Goal: Entertainment & Leisure: Consume media (video, audio)

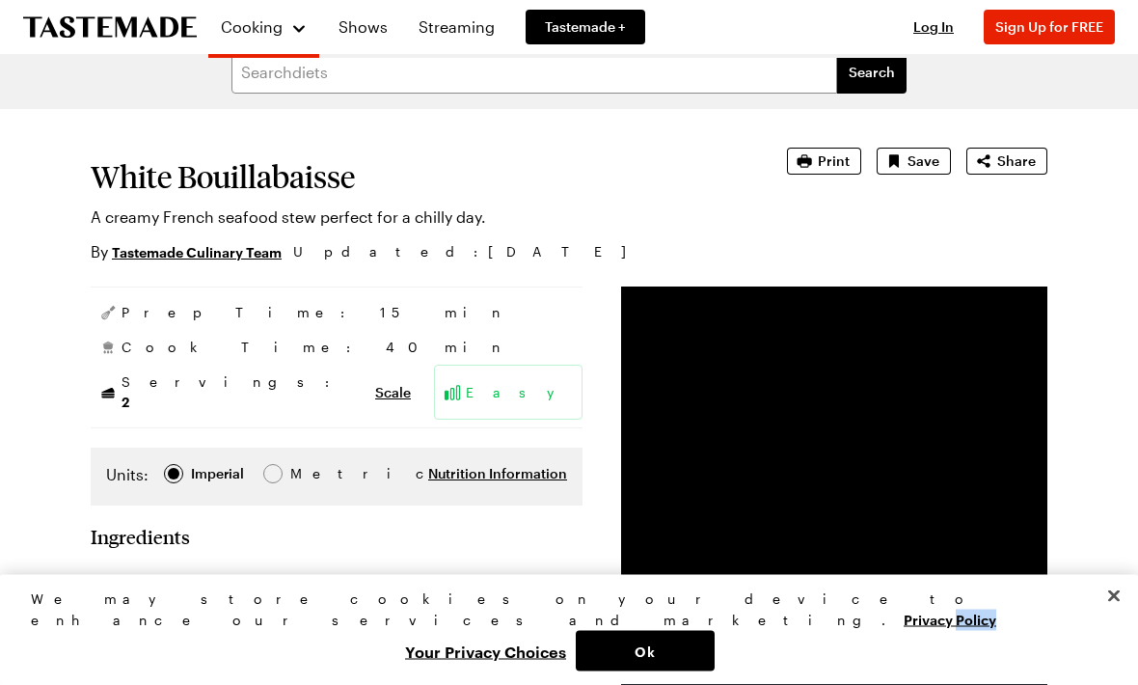
scroll to position [22, 0]
click at [840, 155] on span "Print" at bounding box center [834, 160] width 32 height 19
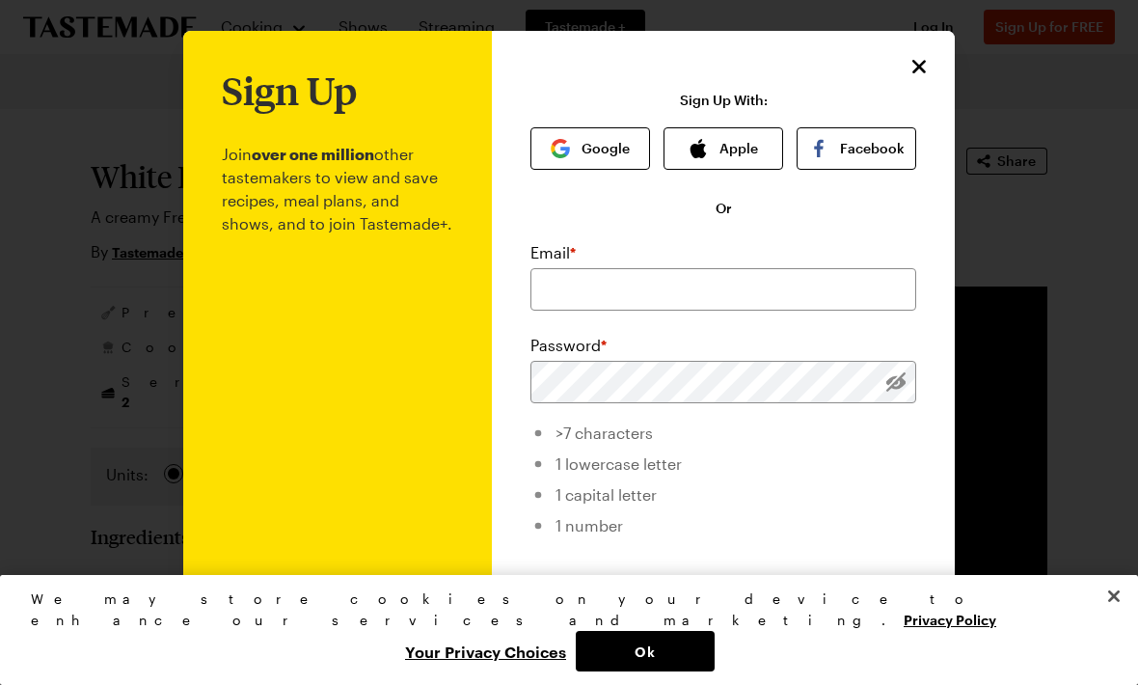
click at [946, 54] on div "Sign Up Join over one million other tastemakers to view and save recipes, meal …" at bounding box center [723, 459] width 463 height 857
click at [945, 54] on div "Sign Up Join over one million other tastemakers to view and save recipes, meal …" at bounding box center [723, 459] width 463 height 857
click at [922, 78] on button "Close" at bounding box center [919, 66] width 25 height 25
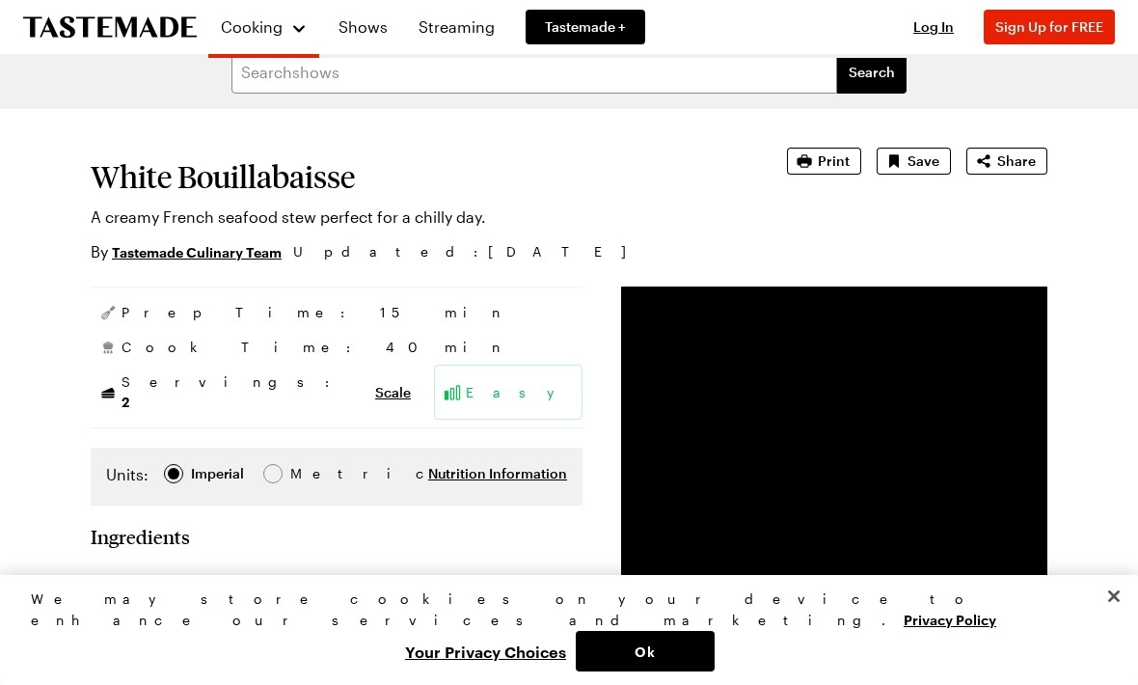
click at [845, 149] on button "Print" at bounding box center [824, 161] width 74 height 27
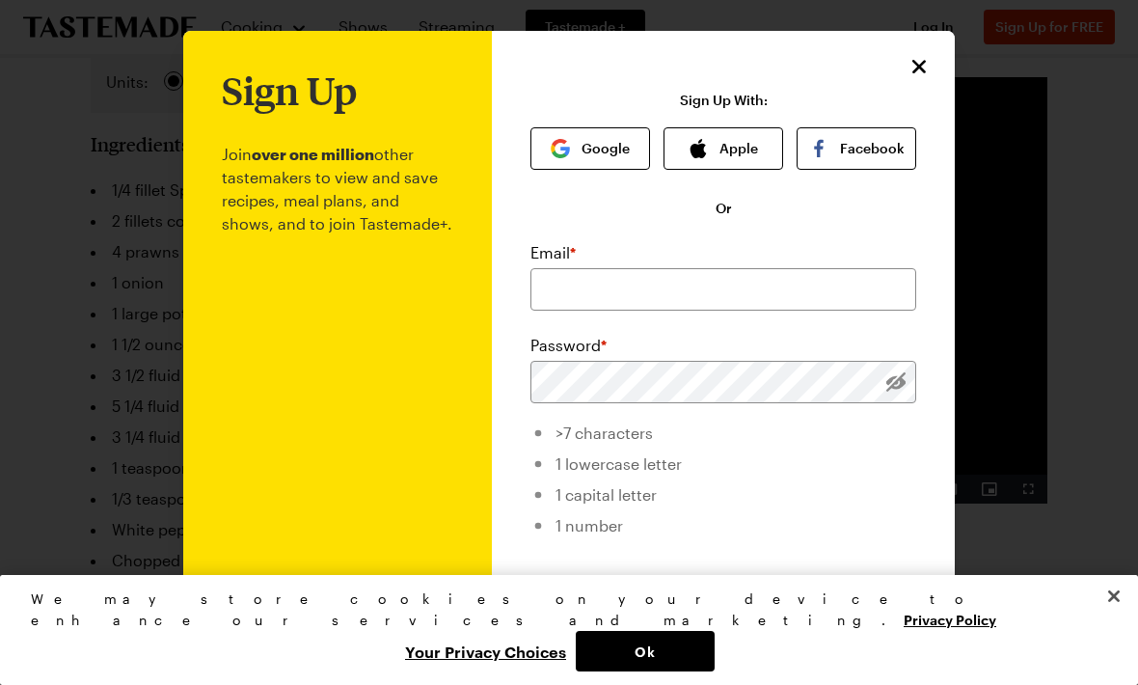
scroll to position [0, 0]
click at [931, 63] on button "Close" at bounding box center [919, 66] width 25 height 25
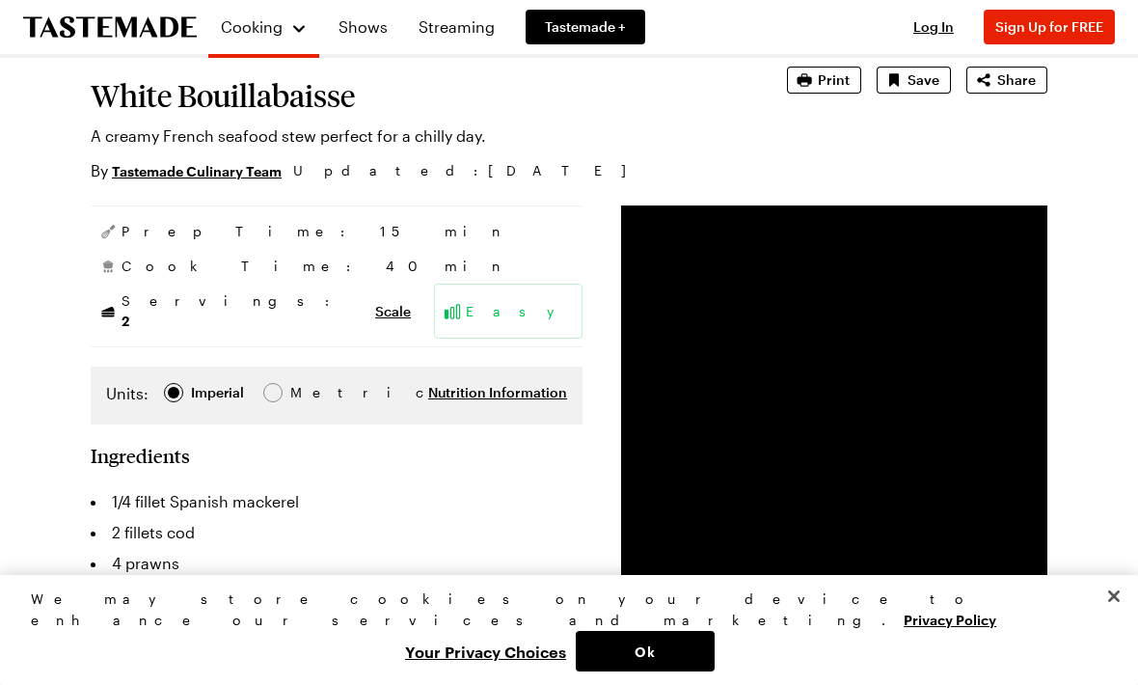
scroll to position [101, 0]
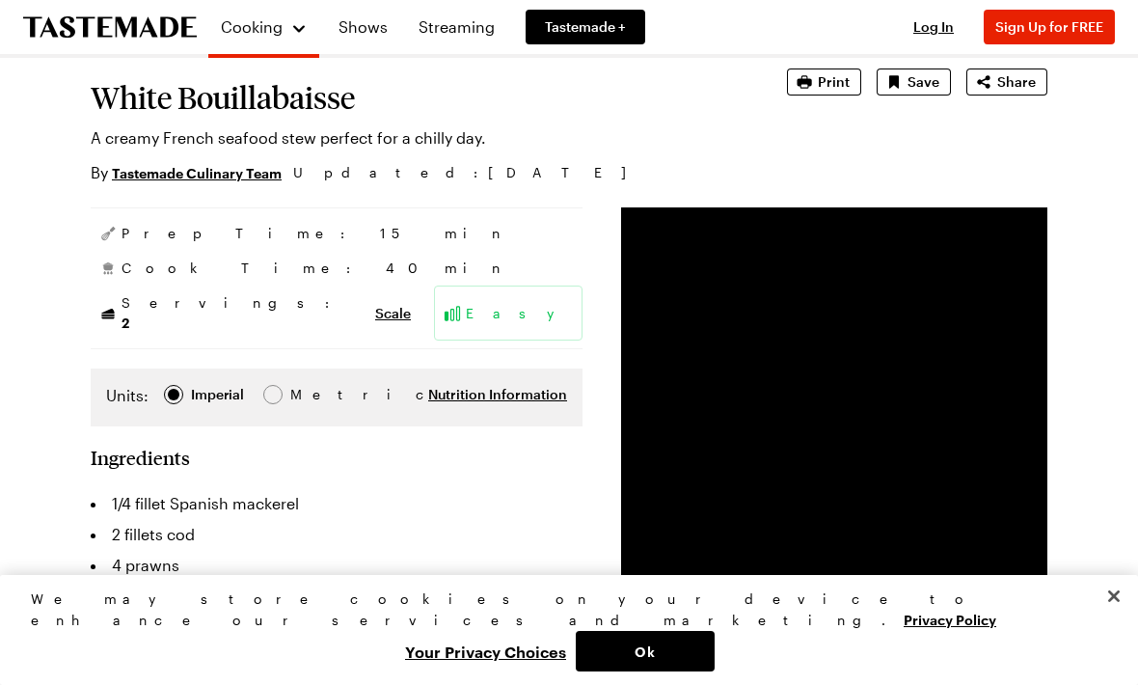
click at [824, 71] on button "Print" at bounding box center [824, 81] width 74 height 27
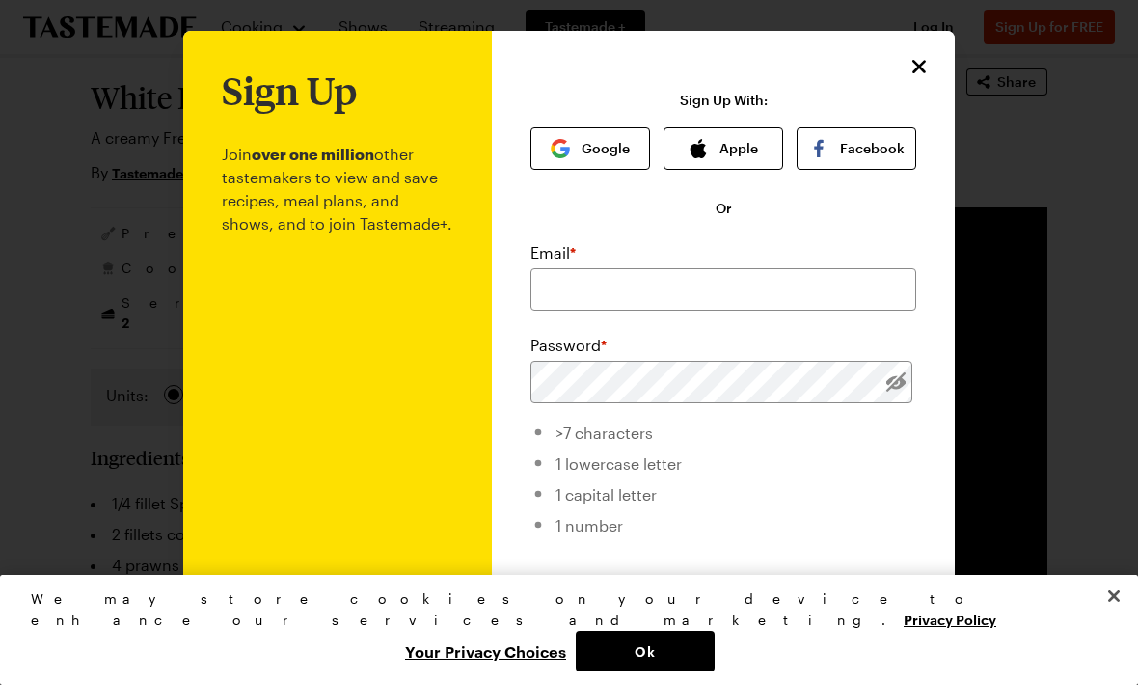
scroll to position [0, 0]
click at [923, 68] on icon "Close" at bounding box center [919, 66] width 23 height 23
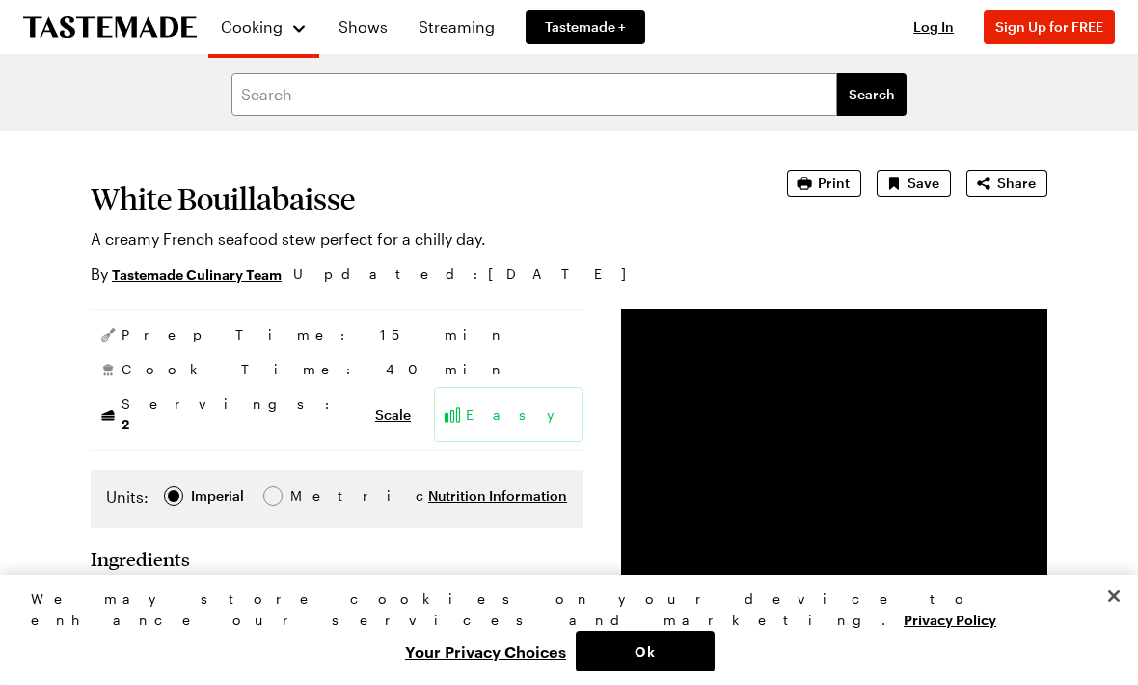
click at [1057, 17] on button "Sign Up for FREE" at bounding box center [1049, 27] width 131 height 35
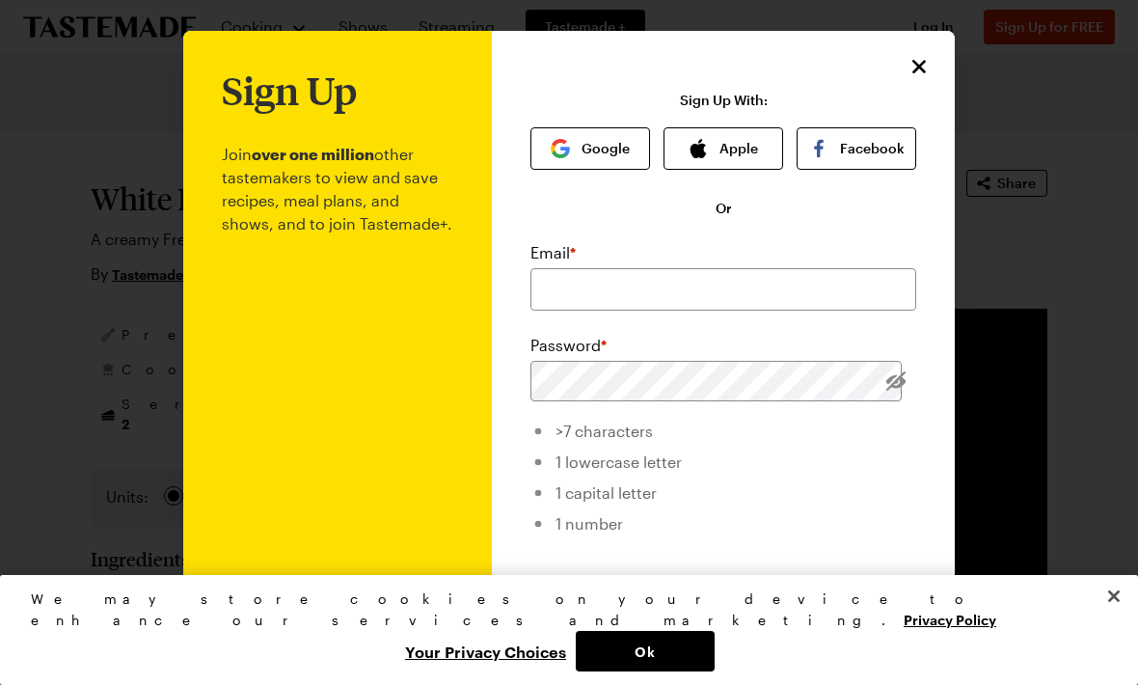
click at [920, 63] on icon "Close" at bounding box center [919, 66] width 23 height 23
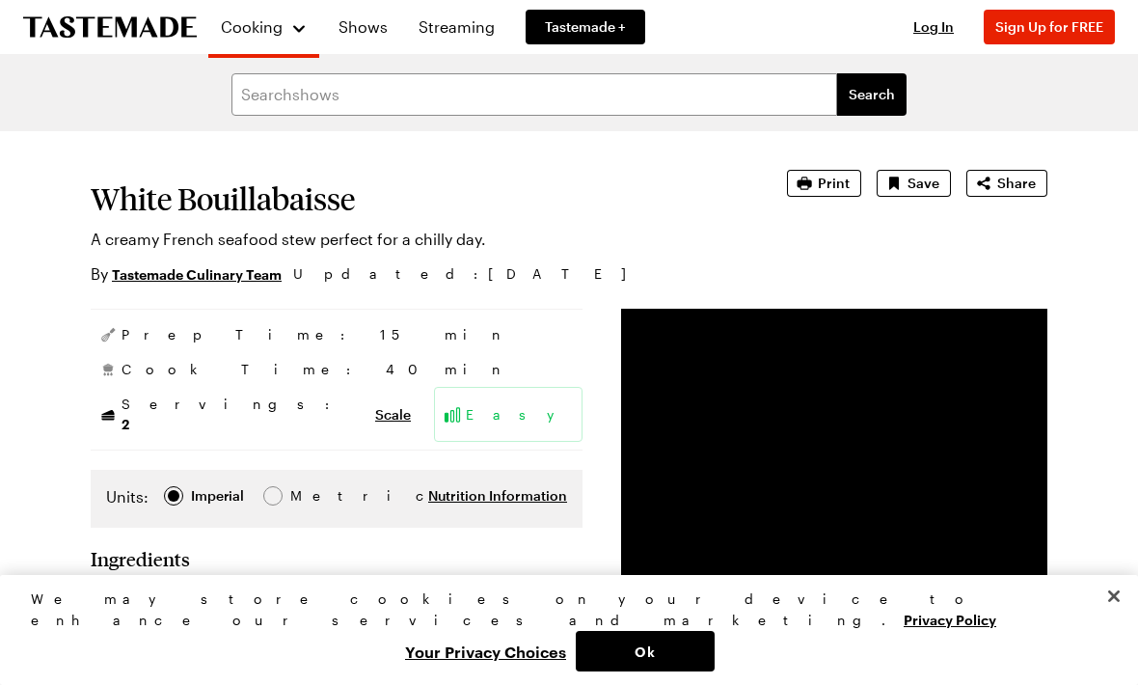
click at [834, 171] on button "Print" at bounding box center [824, 183] width 74 height 27
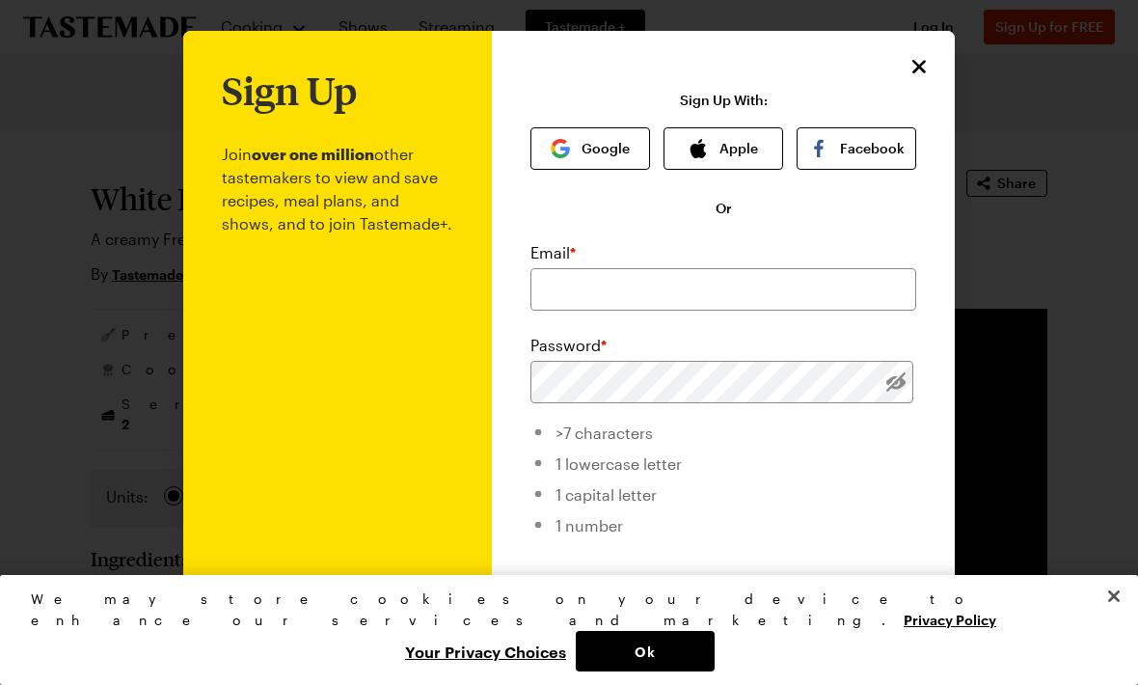
click at [924, 66] on icon "Close" at bounding box center [919, 66] width 23 height 23
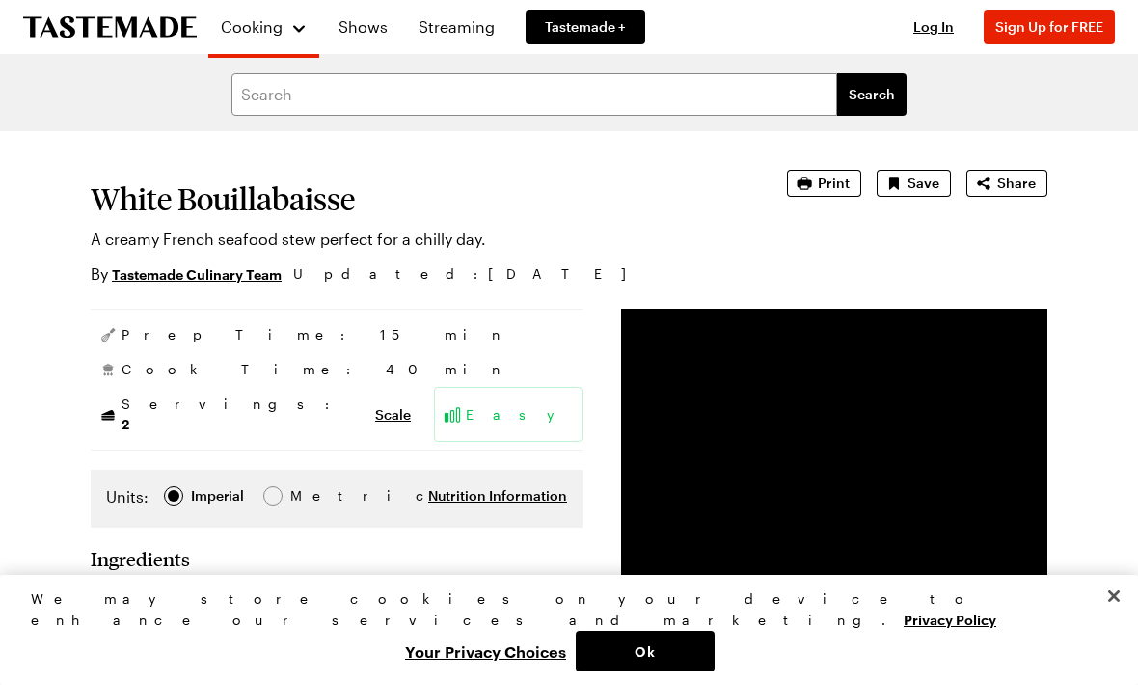
click at [1128, 617] on button "Close" at bounding box center [1114, 596] width 42 height 42
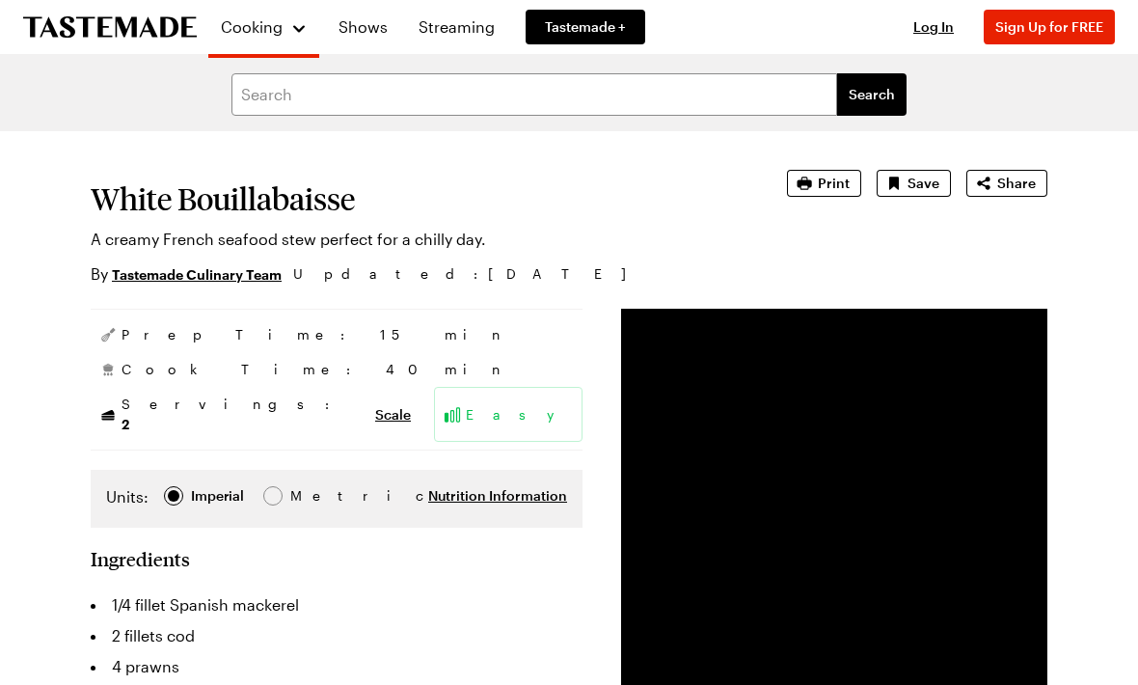
click at [840, 194] on button "Print" at bounding box center [824, 183] width 74 height 27
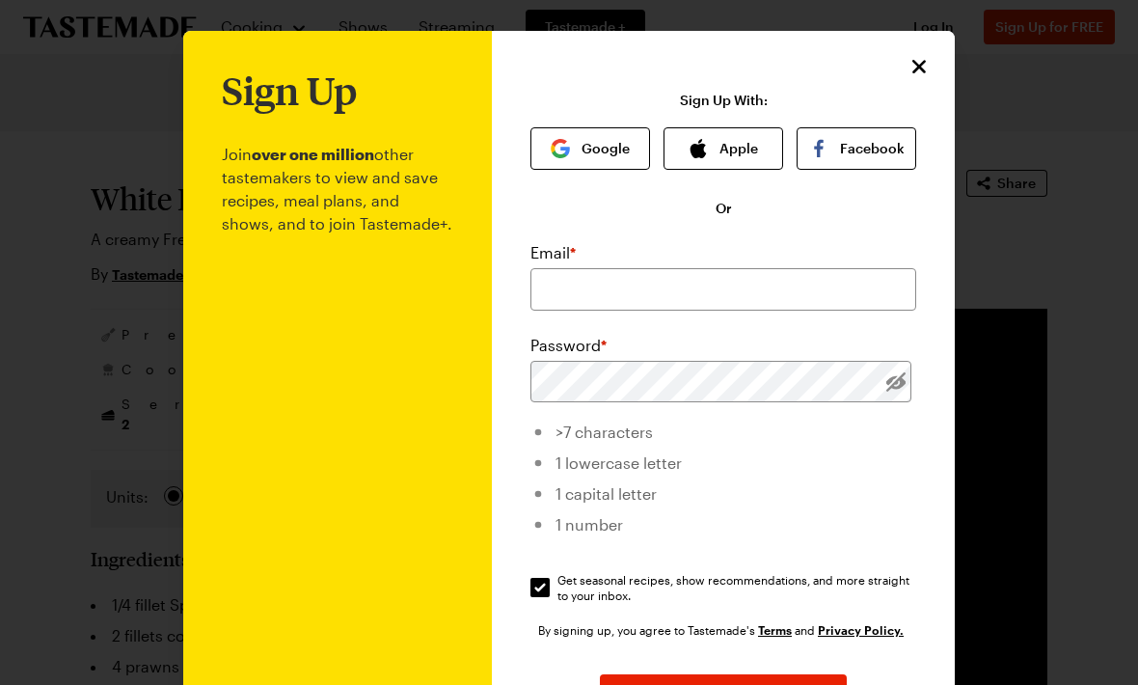
click at [930, 75] on icon "Close" at bounding box center [919, 66] width 23 height 23
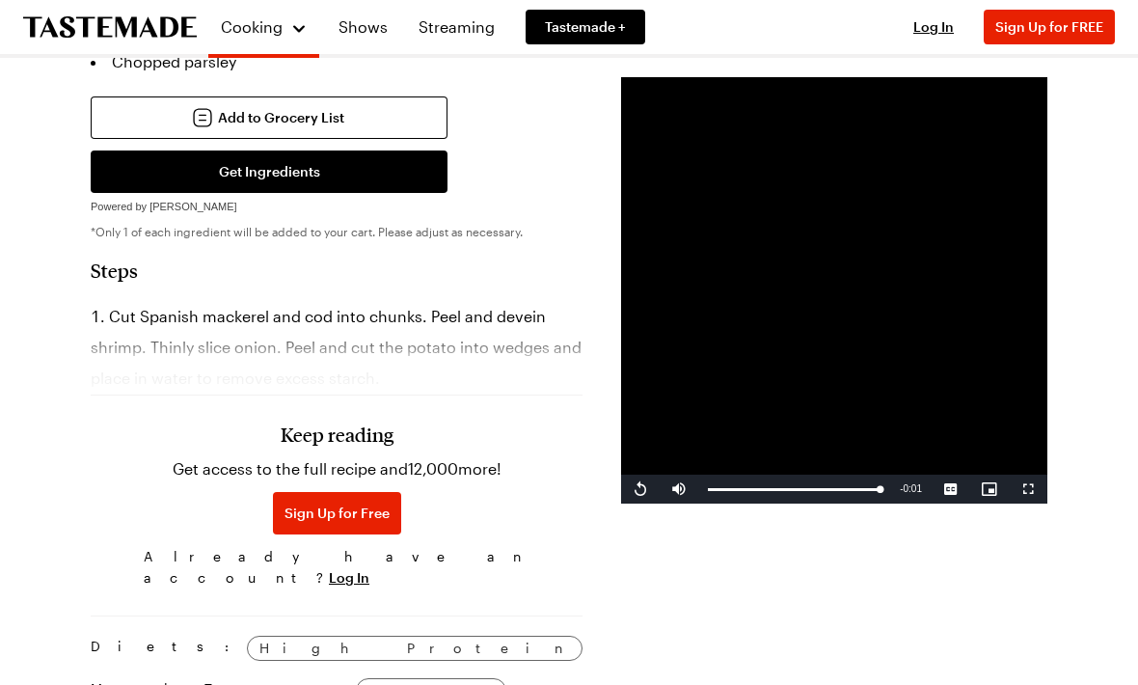
scroll to position [912, 0]
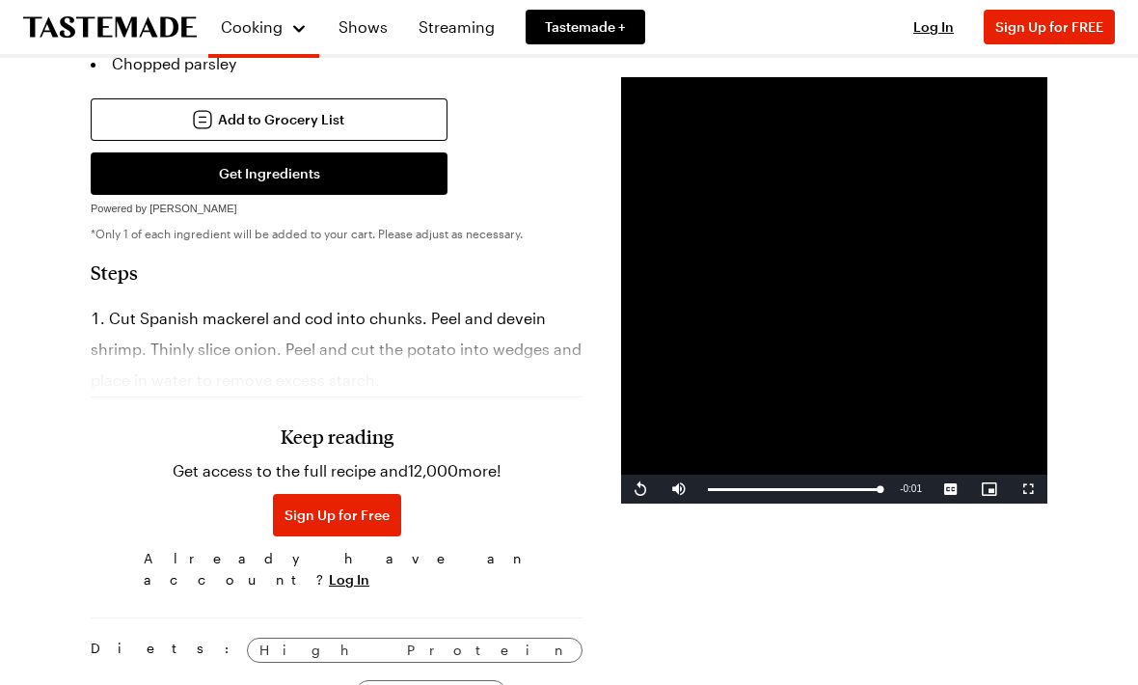
click at [338, 453] on div "Keep reading Get access to the full recipe and 12,000 more! Sign Up for Free Al…" at bounding box center [337, 507] width 386 height 181
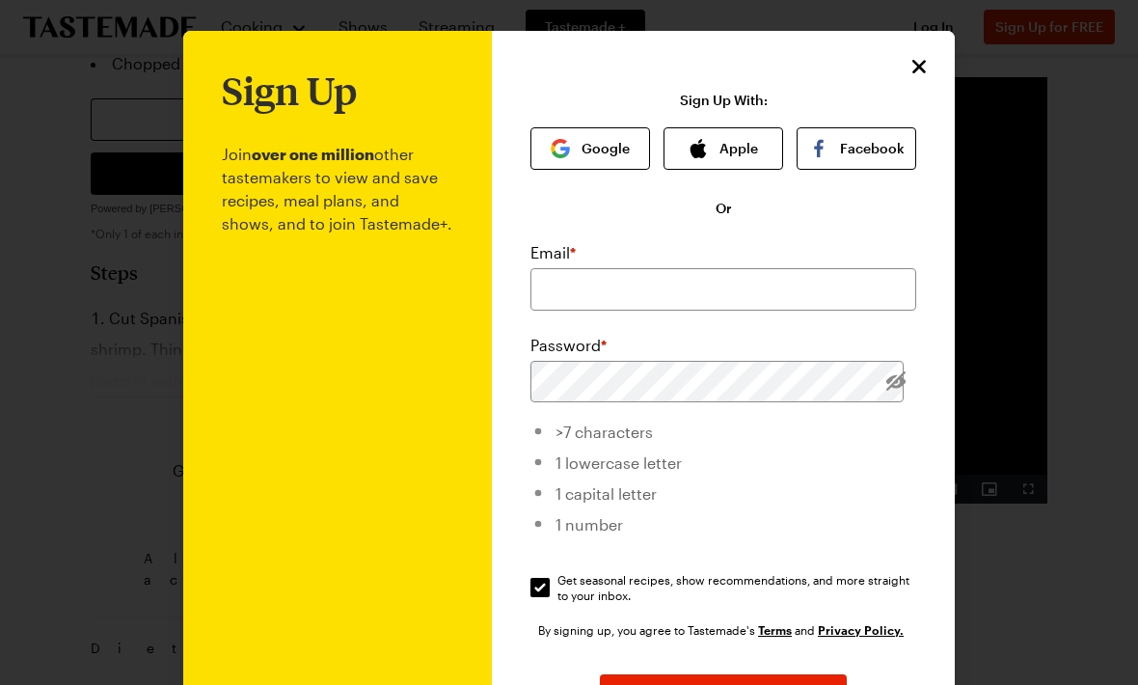
click at [918, 71] on icon "Close" at bounding box center [919, 66] width 23 height 23
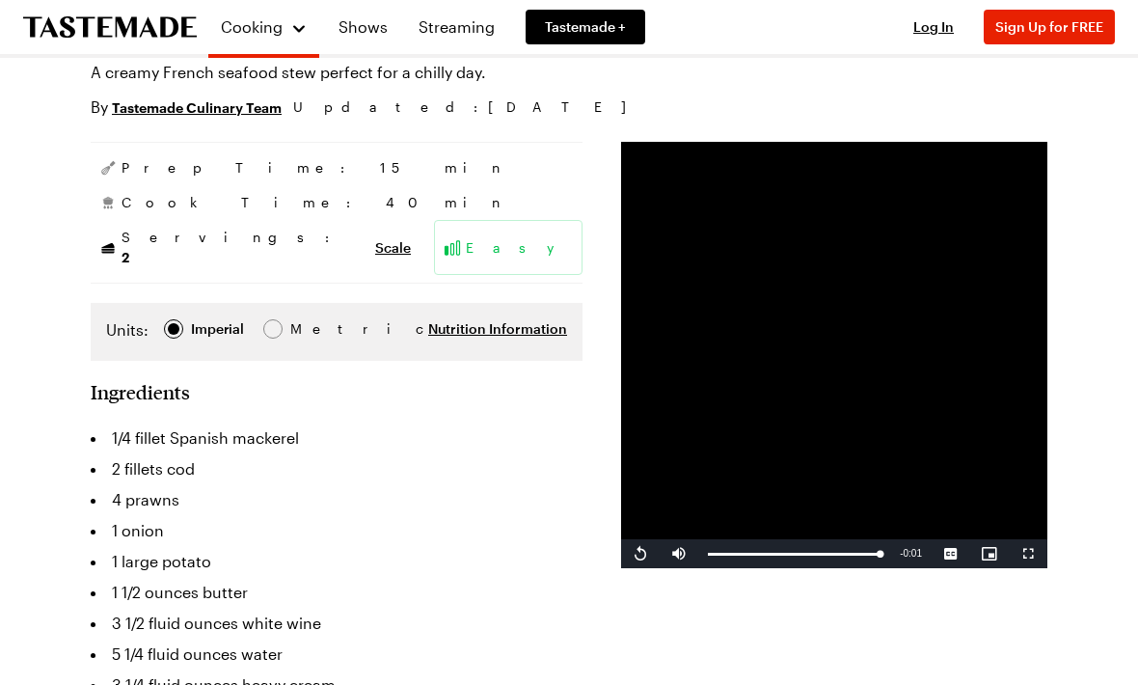
scroll to position [168, 0]
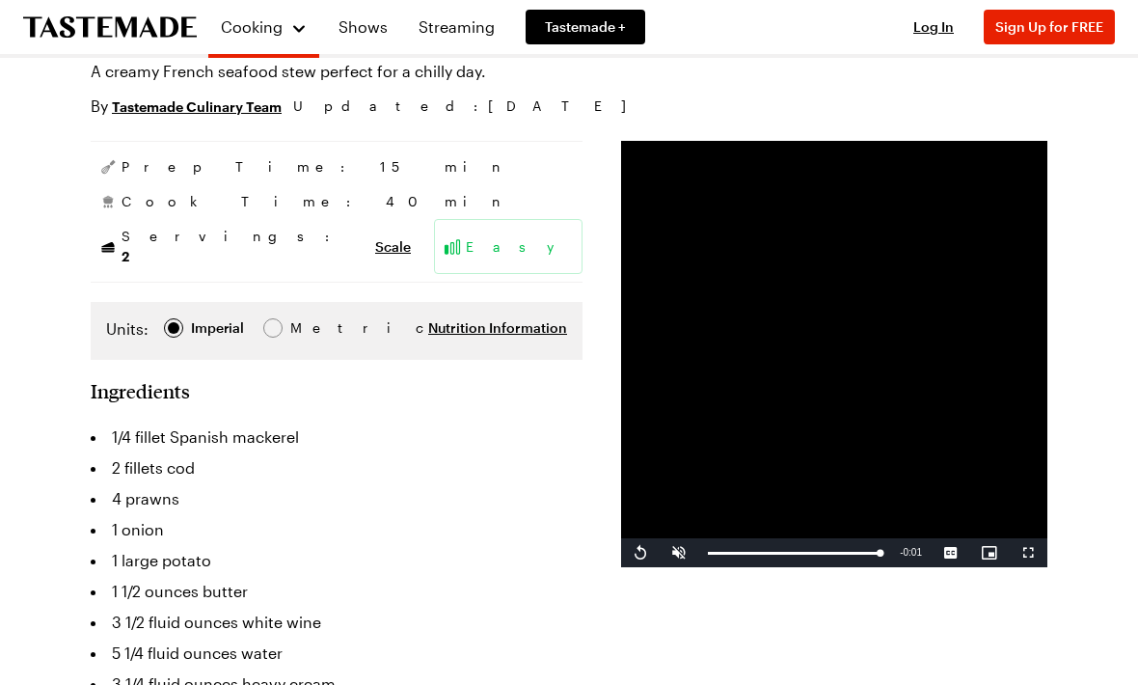
click at [660, 553] on span "Video Player" at bounding box center [679, 553] width 39 height 0
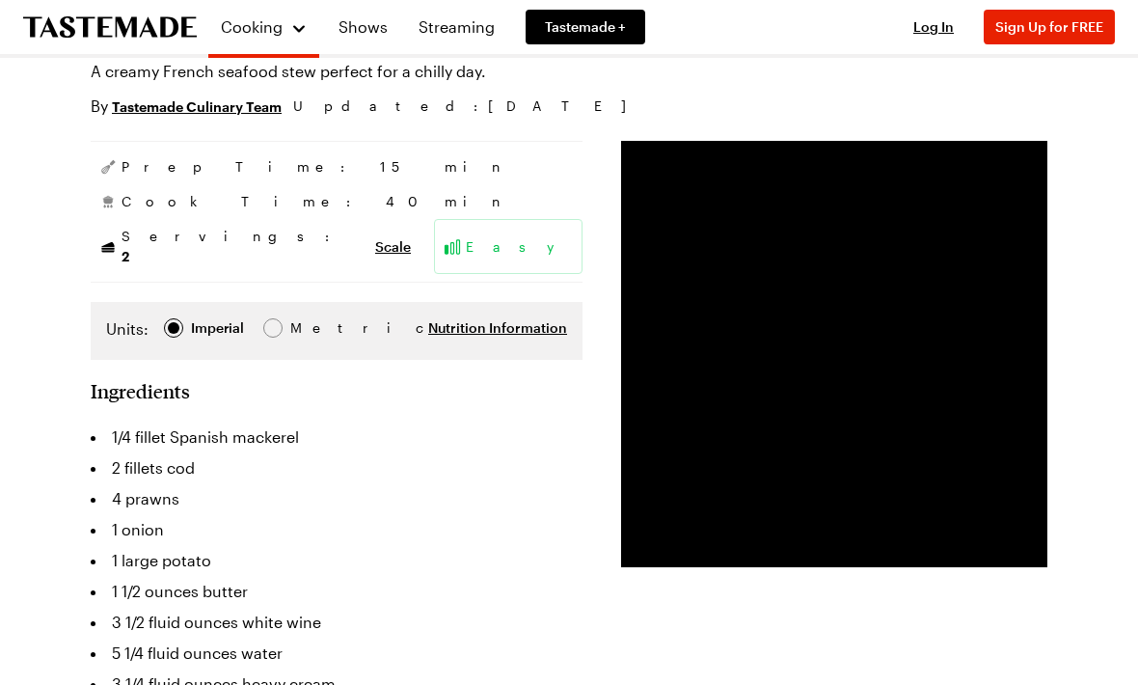
click at [621, 567] on video "Video Player" at bounding box center [834, 354] width 426 height 426
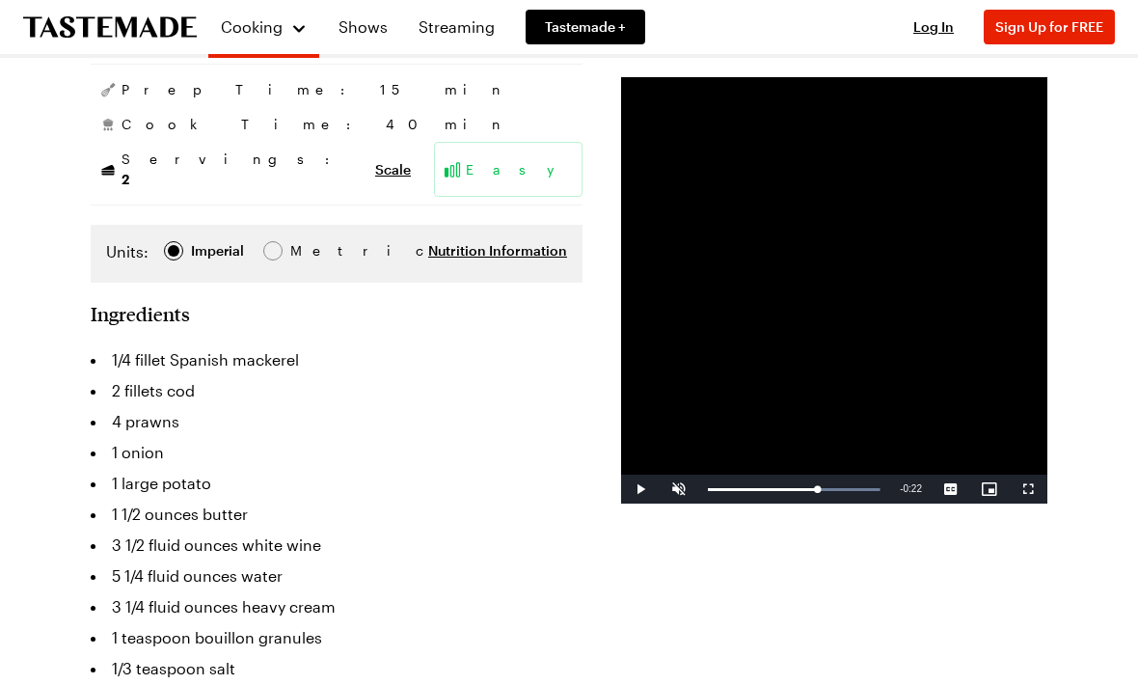
scroll to position [248, 0]
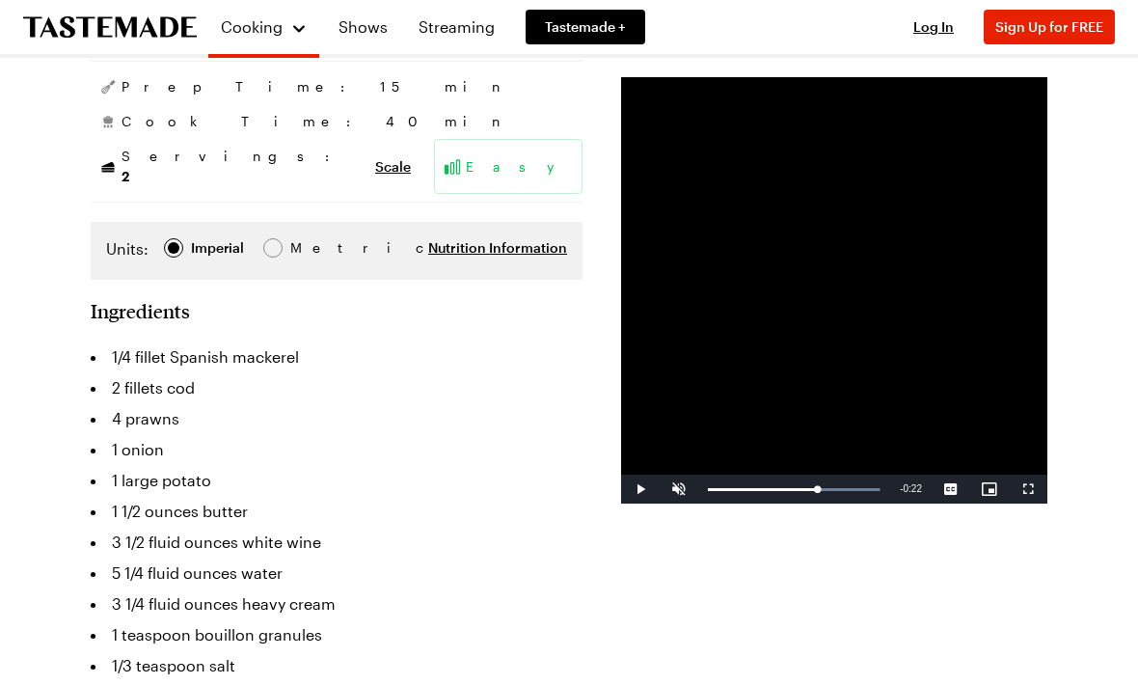
click at [621, 489] on span "Video Player" at bounding box center [640, 489] width 39 height 0
